Goal: Find specific page/section: Find specific page/section

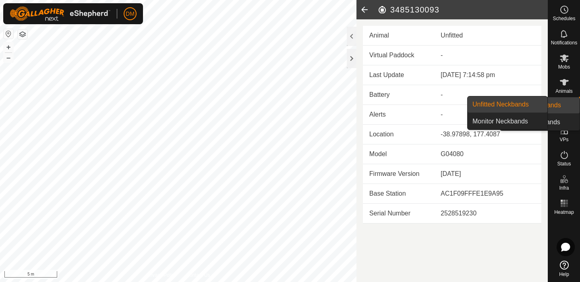
click at [558, 106] on es-neckbands-svg-icon at bounding box center [564, 106] width 15 height 13
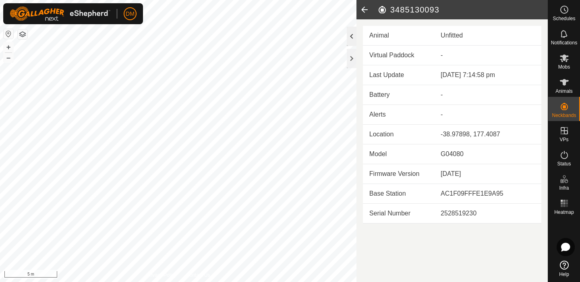
click at [352, 33] on div at bounding box center [352, 36] width 10 height 19
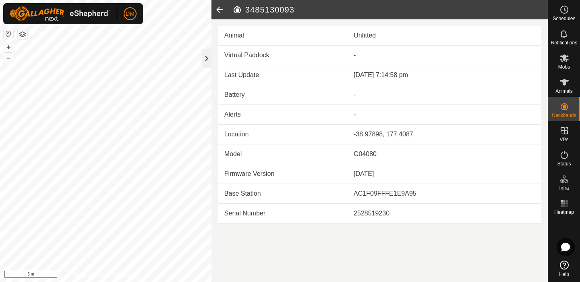
click at [202, 61] on div at bounding box center [207, 58] width 10 height 19
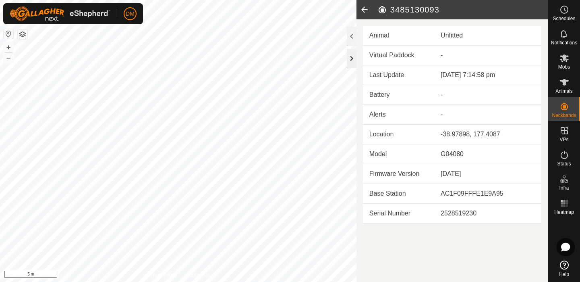
click at [348, 58] on div at bounding box center [352, 58] width 10 height 19
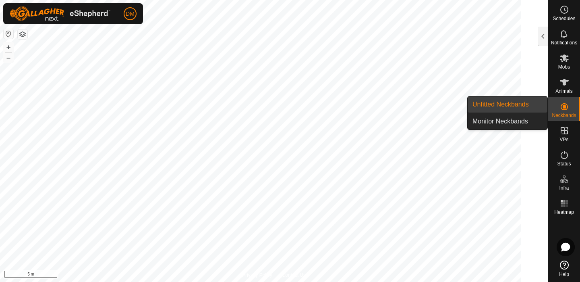
click at [531, 108] on link "Unfitted Neckbands" at bounding box center [508, 104] width 80 height 16
click at [515, 102] on link "Unfitted Neckbands" at bounding box center [508, 104] width 80 height 16
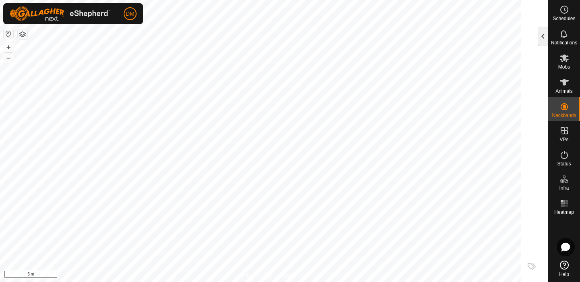
click at [545, 31] on div at bounding box center [543, 36] width 10 height 19
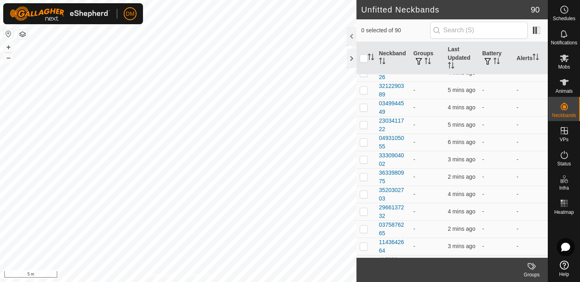
scroll to position [323, 0]
click at [364, 106] on p-checkbox at bounding box center [364, 106] width 8 height 6
checkbox input "false"
click at [561, 87] on icon at bounding box center [565, 82] width 10 height 10
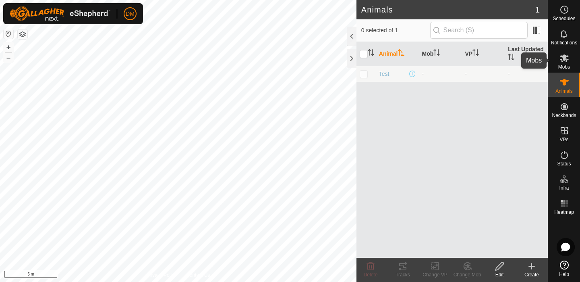
click at [568, 65] on span "Mobs" at bounding box center [565, 66] width 12 height 5
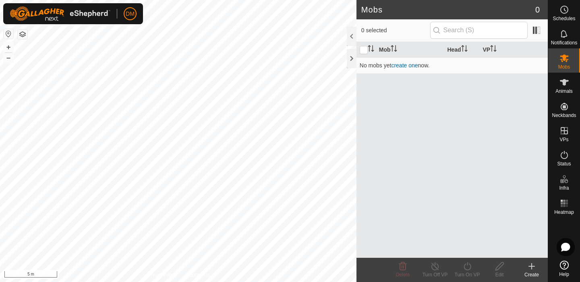
click at [500, 214] on div "Mob Head VP No mobs yet create one now." at bounding box center [452, 150] width 191 height 216
click at [349, 32] on div at bounding box center [352, 36] width 10 height 19
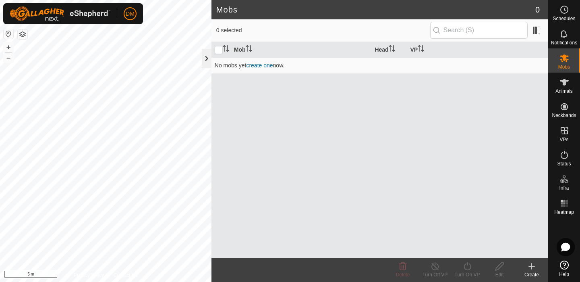
click at [210, 61] on div at bounding box center [207, 58] width 10 height 19
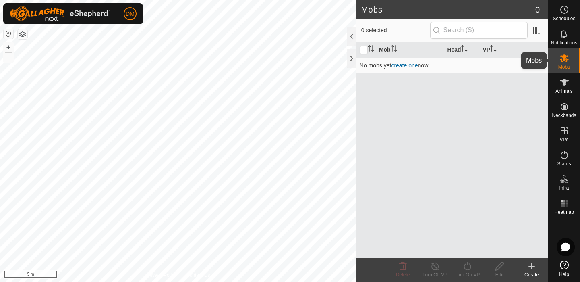
click at [565, 63] on es-mob-svg-icon at bounding box center [564, 58] width 15 height 13
click at [348, 60] on div at bounding box center [352, 58] width 10 height 19
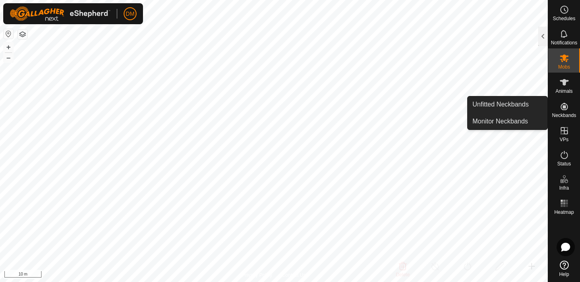
click at [569, 107] on es-neckbands-svg-icon at bounding box center [564, 106] width 15 height 13
click at [524, 104] on link "Unfitted Neckbands" at bounding box center [508, 104] width 80 height 16
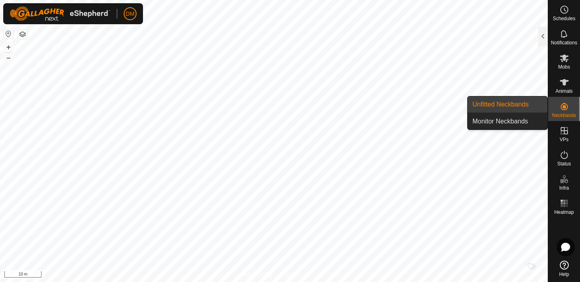
click at [530, 107] on link "Unfitted Neckbands" at bounding box center [508, 104] width 80 height 16
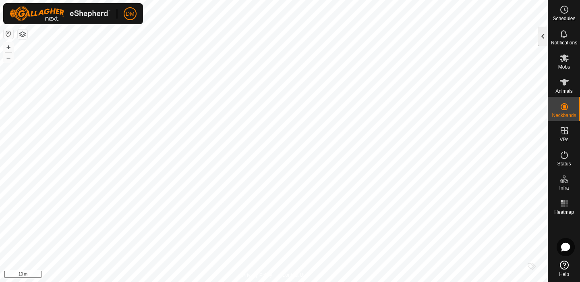
click at [542, 40] on div at bounding box center [543, 36] width 10 height 19
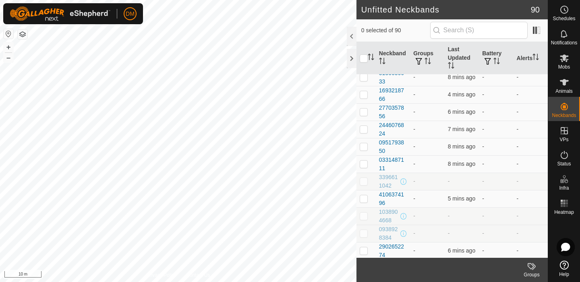
scroll to position [941, 0]
